Goal: Task Accomplishment & Management: Use online tool/utility

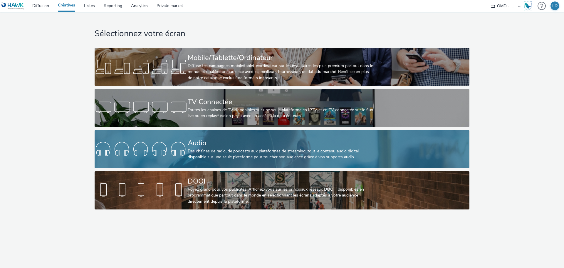
click at [236, 151] on div "Des chaînes de radio, de podcasts aux plateformes de streaming: tout le contenu…" at bounding box center [281, 154] width 186 height 12
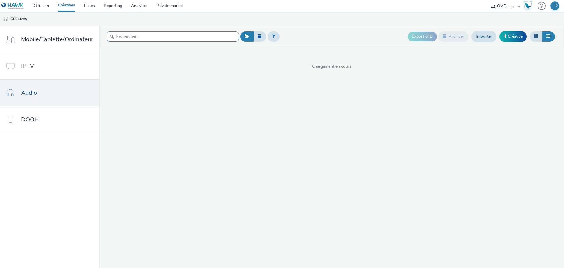
click at [137, 40] on input "text" at bounding box center [173, 36] width 132 height 10
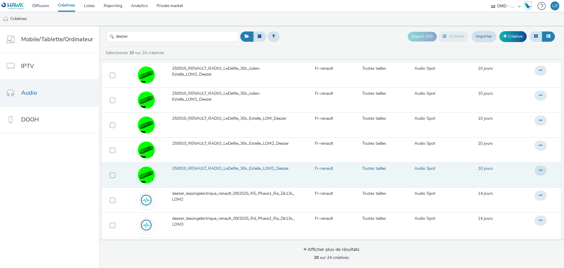
scroll to position [264, 0]
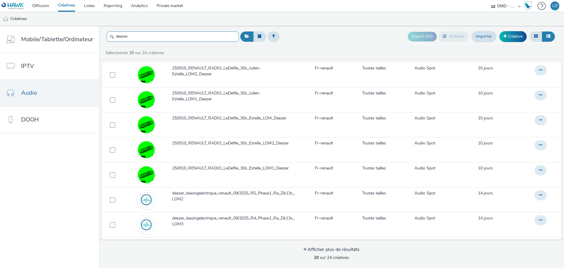
click at [140, 37] on input "deezer" at bounding box center [173, 36] width 132 height 10
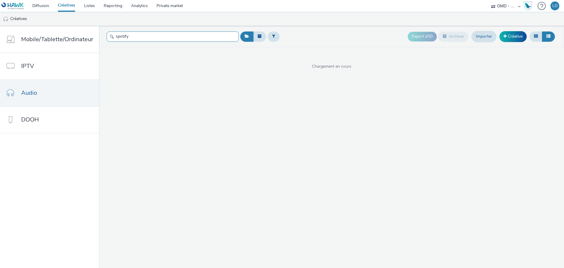
type input "spotify"
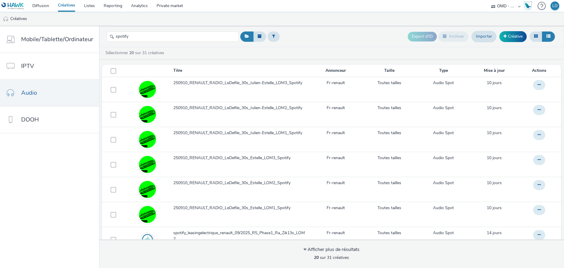
click at [156, 18] on ul "Créatives" at bounding box center [282, 19] width 564 height 14
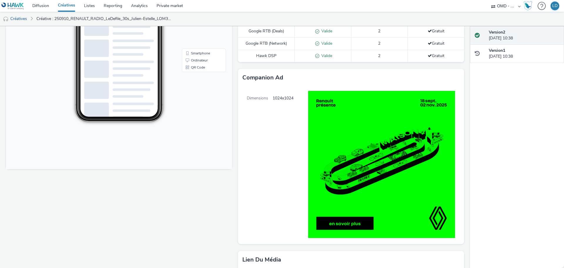
scroll to position [107, 0]
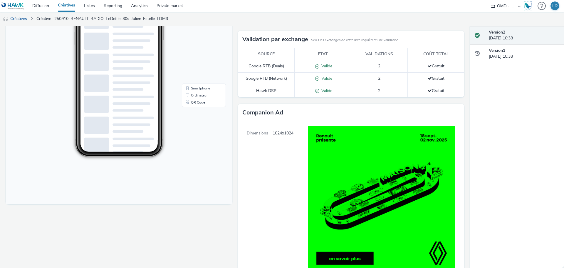
click at [289, 130] on span "1024x1024" at bounding box center [283, 199] width 21 height 157
click at [327, 131] on img at bounding box center [376, 199] width 166 height 156
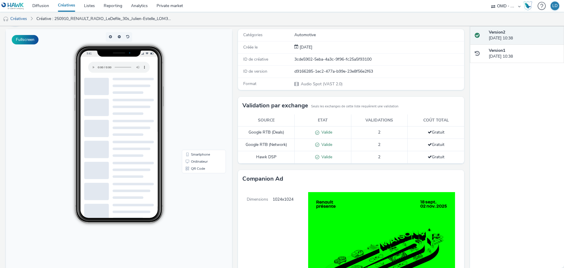
scroll to position [0, 0]
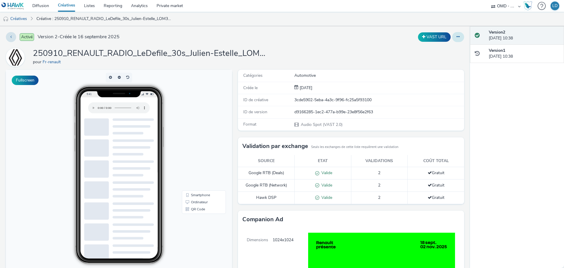
click at [454, 41] on button at bounding box center [458, 37] width 12 height 10
click at [437, 49] on link "Modifier" at bounding box center [442, 49] width 44 height 12
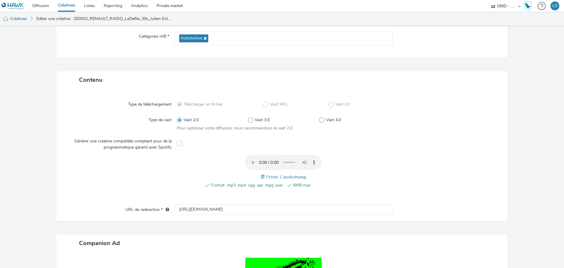
scroll to position [182, 0]
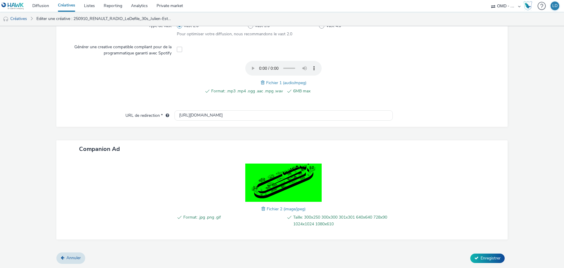
click at [269, 209] on span "Fichier 2 (image/jpeg)" at bounding box center [286, 209] width 39 height 6
click at [268, 208] on span "Fichier 2 (image/jpeg)" at bounding box center [286, 209] width 39 height 6
click at [293, 210] on span "Fichier 2 (image/jpeg)" at bounding box center [286, 209] width 39 height 6
click at [293, 206] on span "Fichier 2 (image/jpeg)" at bounding box center [286, 209] width 39 height 6
click at [263, 208] on span at bounding box center [263, 208] width 5 height 6
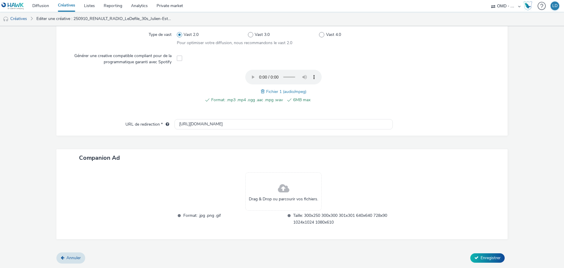
scroll to position [173, 0]
click at [263, 188] on div "Drag & Drop ou parcourir vos fichiers." at bounding box center [283, 191] width 76 height 38
click at [278, 187] on span at bounding box center [283, 189] width 11 height 16
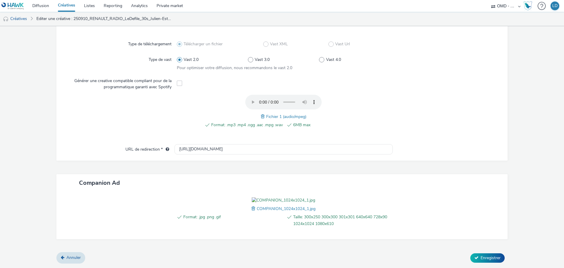
scroll to position [182, 0]
click at [481, 257] on span "Enregistrer" at bounding box center [491, 258] width 20 height 6
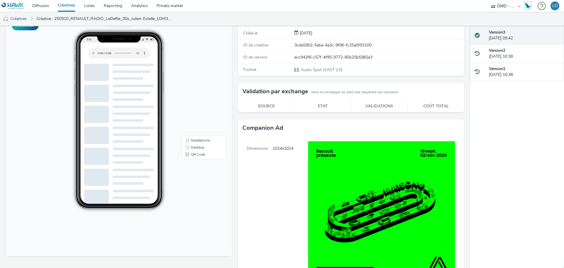
scroll to position [118, 0]
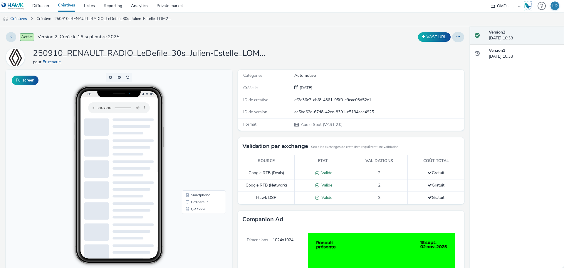
click at [456, 31] on div "Activé Version 2 - Créée le 16 septembre 2025 VAST URL 250910_RENAULT_RADIO_LeD…" at bounding box center [235, 146] width 470 height 241
click at [456, 34] on button at bounding box center [458, 37] width 12 height 10
click at [435, 51] on link "Modifier" at bounding box center [442, 49] width 44 height 12
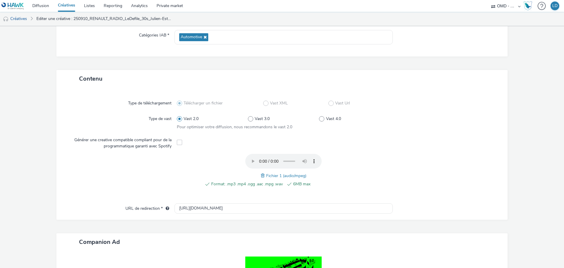
scroll to position [182, 0]
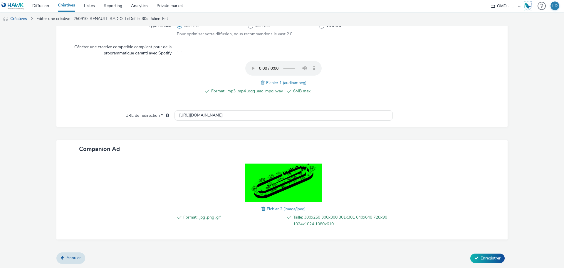
click at [261, 209] on span at bounding box center [263, 208] width 5 height 6
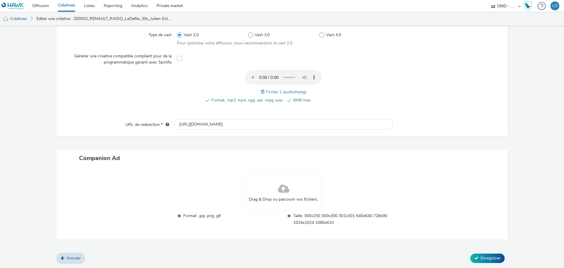
click at [283, 196] on span "Drag & Drop ou parcourir vos fichiers." at bounding box center [283, 199] width 69 height 6
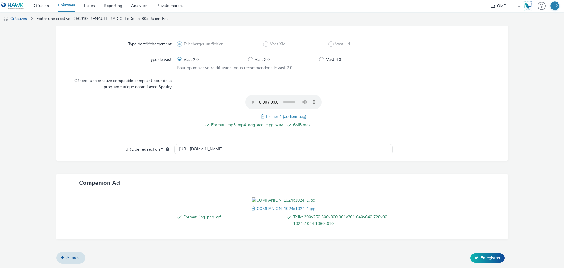
scroll to position [182, 0]
click at [492, 257] on span "Enregistrer" at bounding box center [491, 258] width 20 height 6
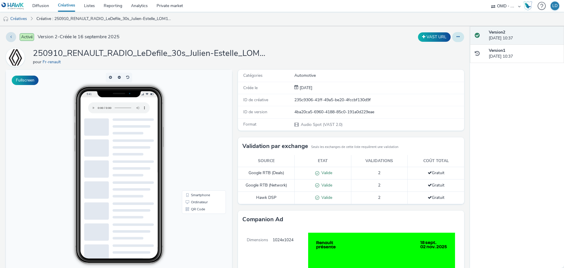
click at [456, 36] on button at bounding box center [458, 37] width 12 height 10
click at [438, 51] on link "Modifier" at bounding box center [442, 49] width 44 height 12
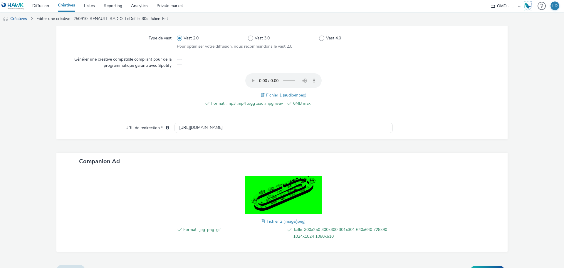
scroll to position [182, 0]
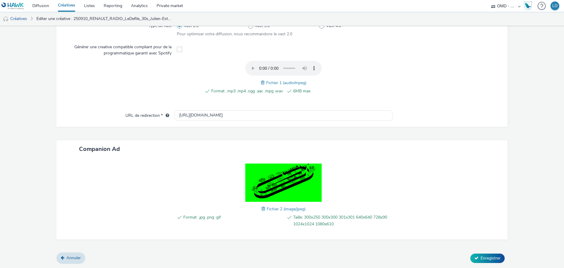
click at [261, 208] on span at bounding box center [263, 208] width 5 height 6
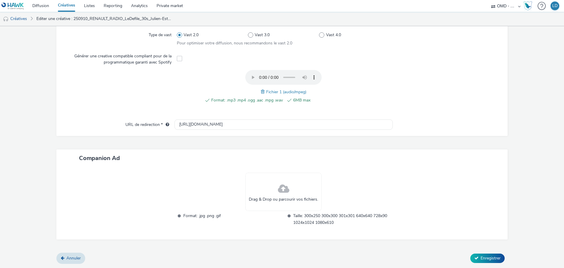
click at [278, 194] on span at bounding box center [283, 189] width 11 height 16
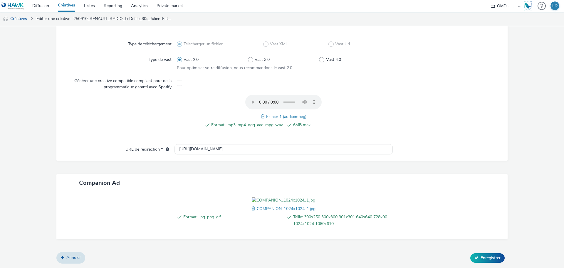
scroll to position [182, 0]
click at [484, 260] on span "Enregistrer" at bounding box center [491, 258] width 20 height 6
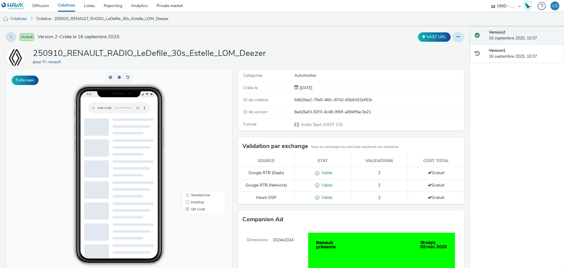
click at [452, 40] on button at bounding box center [458, 37] width 12 height 10
click at [433, 48] on link "Modifier" at bounding box center [442, 49] width 44 height 12
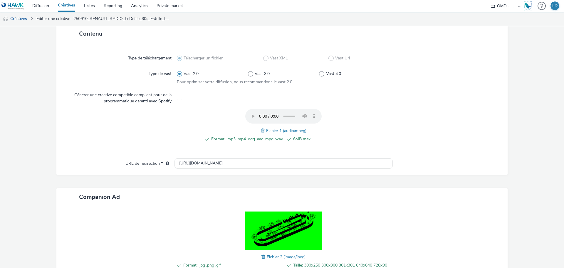
scroll to position [176, 0]
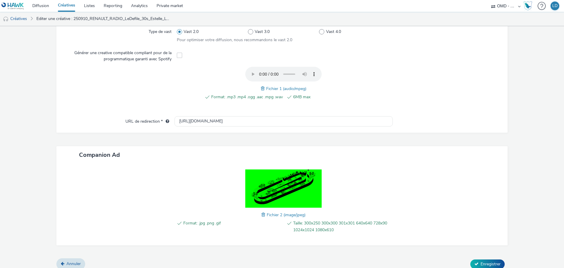
click at [261, 214] on span at bounding box center [263, 214] width 5 height 6
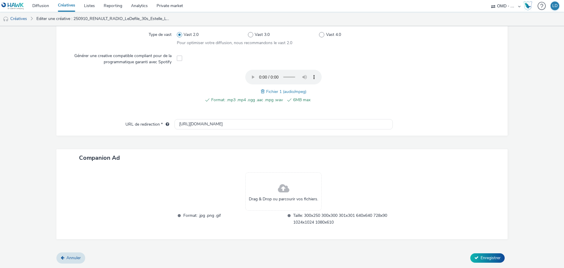
scroll to position [173, 0]
click at [279, 188] on span at bounding box center [283, 189] width 11 height 16
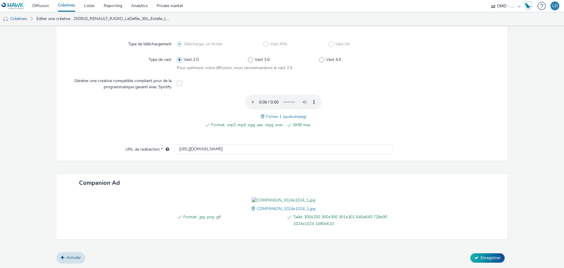
scroll to position [182, 0]
click at [489, 259] on span "Enregistrer" at bounding box center [491, 258] width 20 height 6
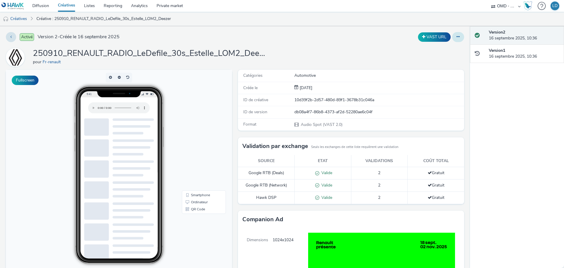
click at [452, 37] on button at bounding box center [458, 37] width 12 height 10
click at [433, 51] on link "Modifier" at bounding box center [442, 49] width 44 height 12
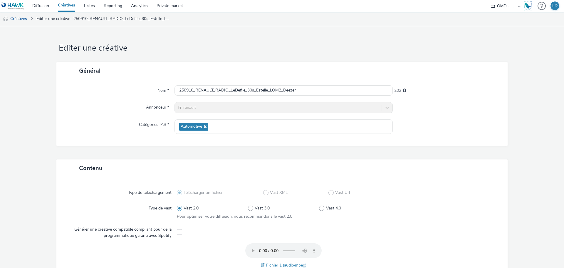
scroll to position [176, 0]
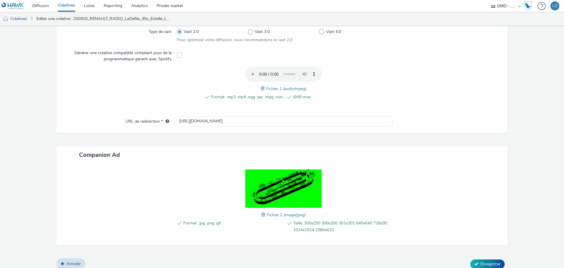
click at [261, 216] on span at bounding box center [263, 214] width 5 height 6
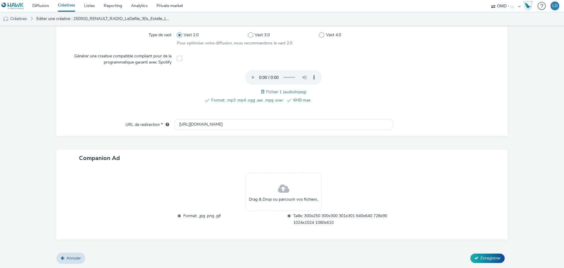
click at [278, 190] on span at bounding box center [283, 189] width 11 height 16
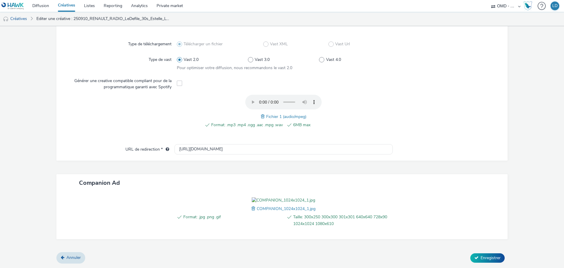
scroll to position [182, 0]
click at [487, 255] on span "Enregistrer" at bounding box center [491, 258] width 20 height 6
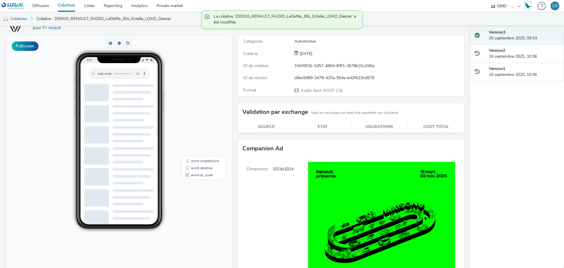
scroll to position [88, 0]
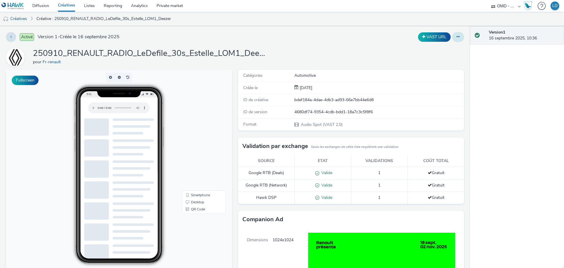
click at [456, 38] on icon at bounding box center [457, 37] width 3 height 4
click at [436, 48] on link "Modifier" at bounding box center [442, 49] width 44 height 12
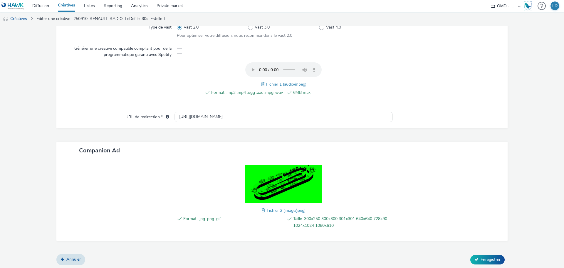
scroll to position [182, 0]
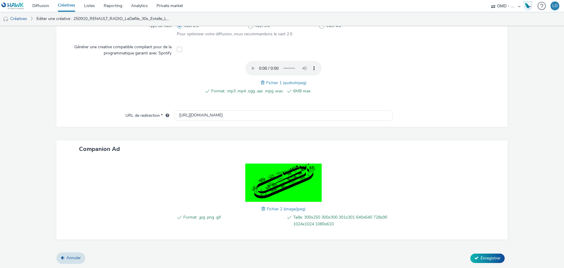
click at [261, 208] on span at bounding box center [263, 208] width 5 height 6
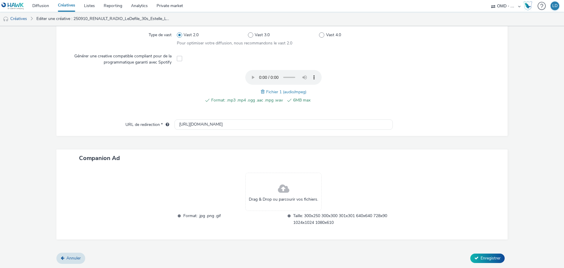
click at [279, 185] on span at bounding box center [283, 189] width 11 height 16
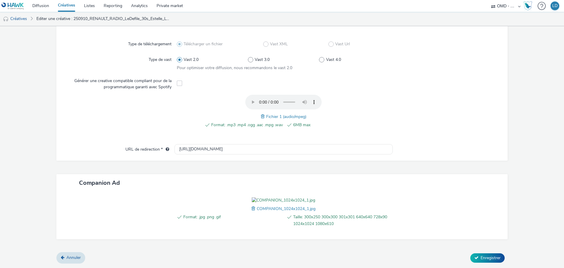
scroll to position [182, 0]
click at [479, 252] on div "Annuler Enregistrer" at bounding box center [281, 257] width 451 height 11
click at [482, 259] on span "Enregistrer" at bounding box center [491, 258] width 20 height 6
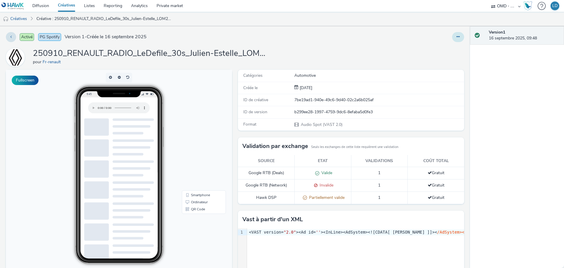
click at [458, 39] on button at bounding box center [458, 37] width 12 height 10
click at [437, 48] on link "Modifier" at bounding box center [442, 49] width 44 height 12
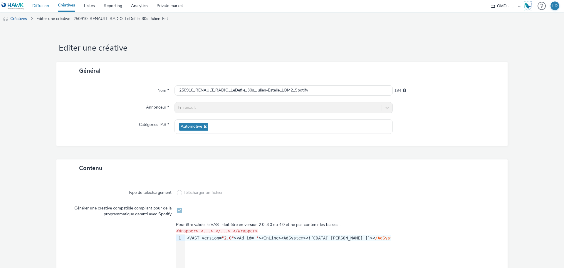
click at [43, 3] on link "Diffusion" at bounding box center [41, 6] width 26 height 12
